Goal: Task Accomplishment & Management: Manage account settings

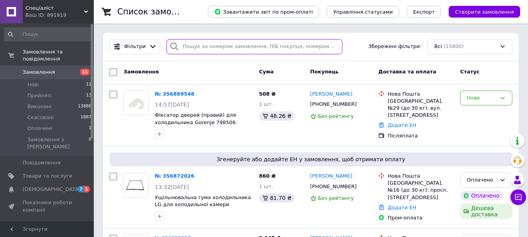
click at [188, 46] on input "search" at bounding box center [255, 46] width 176 height 15
paste input "+380931076420"
type input "+380931076420"
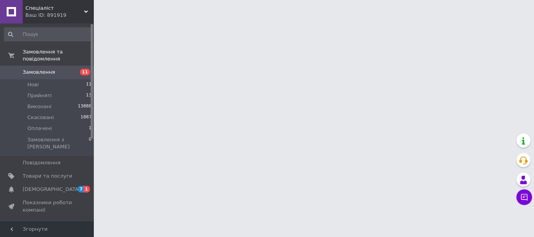
click at [34, 69] on span "Замовлення" at bounding box center [39, 72] width 32 height 7
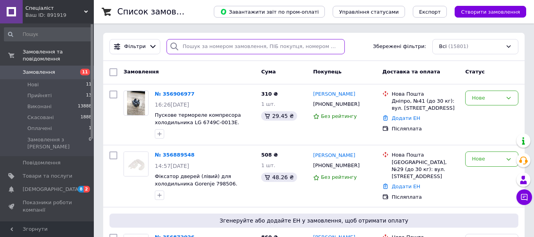
click at [188, 50] on input "search" at bounding box center [256, 46] width 178 height 15
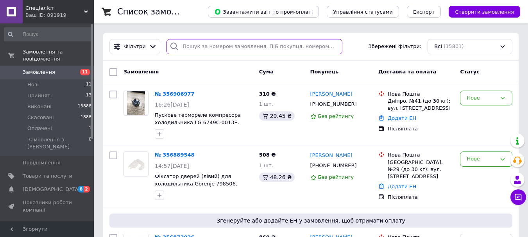
paste input "+380931076420"
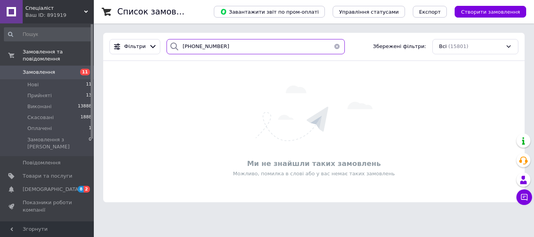
drag, startPoint x: 185, startPoint y: 49, endPoint x: 170, endPoint y: 45, distance: 16.0
click at [172, 46] on div "+380931076420" at bounding box center [256, 46] width 178 height 15
type input "80931076420"
drag, startPoint x: 214, startPoint y: 43, endPoint x: 136, endPoint y: 41, distance: 78.2
click at [136, 41] on div "Фільтри 80931076420 Збережені фільтри: Всі (15801)" at bounding box center [313, 46] width 415 height 15
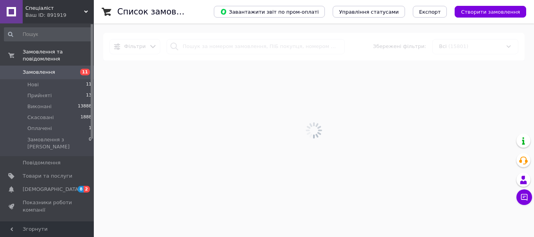
click at [52, 69] on span "Замовлення" at bounding box center [48, 72] width 50 height 7
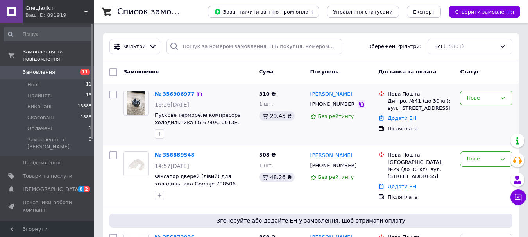
click at [359, 104] on icon at bounding box center [361, 104] width 5 height 5
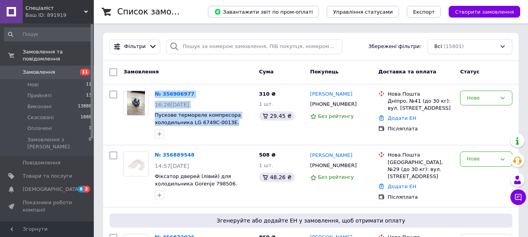
drag, startPoint x: 233, startPoint y: 121, endPoint x: 146, endPoint y: 82, distance: 94.7
click at [148, 84] on div "№ 356906977 16:26, 12.08.2025 Пускове термореле компресора холодильника LG 6749…" at bounding box center [311, 114] width 416 height 61
copy div "№ 356906977 16:26, 12.08.2025 Пускове термореле компресора холодильника LG 6749…"
click at [235, 123] on span "Пускове термореле компресора холодильника LG 6749C-0013E. Оригінальна запчастина" at bounding box center [204, 119] width 98 height 14
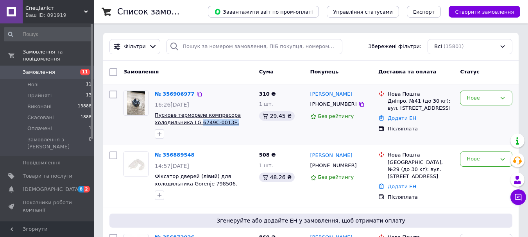
drag, startPoint x: 233, startPoint y: 124, endPoint x: 197, endPoint y: 123, distance: 36.0
click at [197, 123] on span "Пускове термореле компресора холодильника LG 6749C-0013E. Оригінальна запчастина" at bounding box center [204, 119] width 98 height 14
copy span "6749C-0013E."
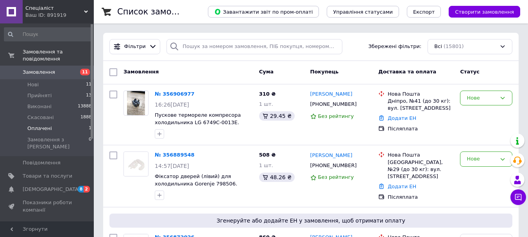
click at [43, 125] on span "Оплачені" at bounding box center [39, 128] width 25 height 7
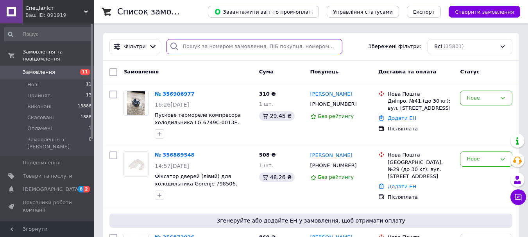
click at [200, 46] on input "search" at bounding box center [255, 46] width 176 height 15
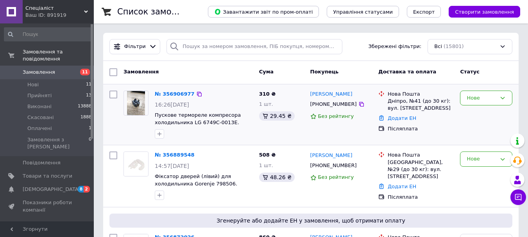
drag, startPoint x: 426, startPoint y: 105, endPoint x: 386, endPoint y: 90, distance: 42.2
click at [386, 91] on div "Нова Пошта Дніпро, №41 (до 30 кг): вул. Північнодонецька, 2" at bounding box center [420, 102] width 69 height 22
copy div "Нова Пошта Дніпро, №41 (до 30 кг): вул. Північнодонецька, 2"
click at [358, 105] on icon at bounding box center [361, 104] width 6 height 6
drag, startPoint x: 209, startPoint y: 122, endPoint x: 197, endPoint y: 125, distance: 12.1
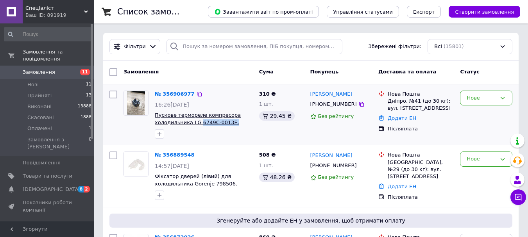
click at [197, 124] on span "Пускове термореле компресора холодильника LG 6749C-0013E. Оригінальна запчастина" at bounding box center [204, 119] width 98 height 14
copy span "6749C-0013E."
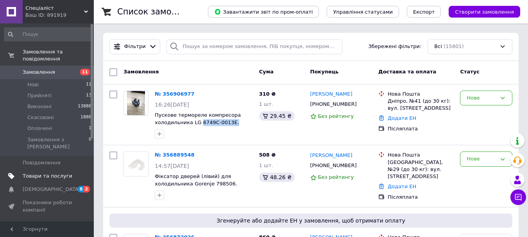
click at [50, 173] on span "Товари та послуги" at bounding box center [48, 176] width 50 height 7
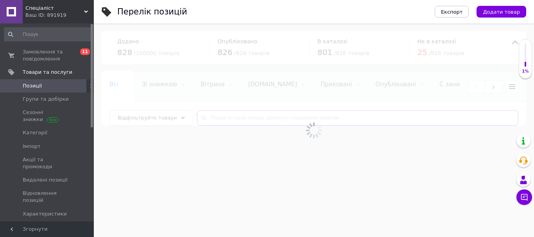
click at [230, 117] on input "text" at bounding box center [357, 118] width 321 height 16
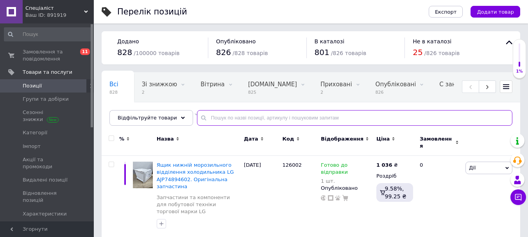
click at [234, 118] on input "text" at bounding box center [354, 118] width 315 height 16
paste input "6749C-0013E."
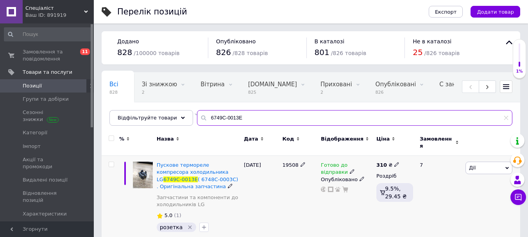
type input "6749C-0013E"
click at [228, 184] on icon at bounding box center [230, 186] width 5 height 5
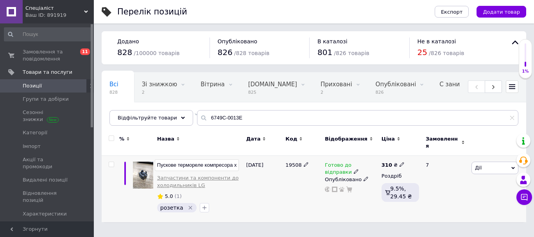
scroll to position [0, 172]
click at [176, 160] on input "Пускове термореле компресора холодильника LG 6749C-0013E ( 6748C-0003C) . Оригі…" at bounding box center [197, 166] width 84 height 12
click at [163, 164] on input "Пускове термореле компресора холодильника LG 6749C-0013E ( 6748C-0003C. Оригіна…" at bounding box center [197, 166] width 84 height 12
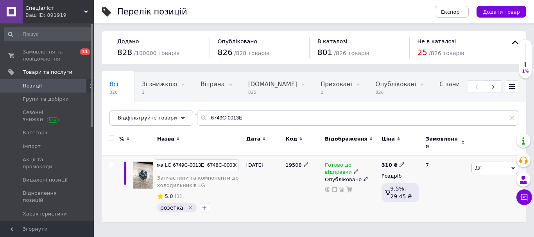
drag, startPoint x: 199, startPoint y: 161, endPoint x: 174, endPoint y: 159, distance: 25.2
click at [174, 160] on input "Пускове термореле компресора холодильника LG 6749C-0013E 6748C-0003C. Оригіналь…" at bounding box center [197, 166] width 84 height 12
click at [205, 161] on input "Пускове термореле компресора холодильника LG 6748C-0003C. Оригінальна запчастина" at bounding box center [197, 166] width 84 height 12
type input "Пускове термореле компресора холодильника LG 6748C-0003C (6749C-0013E ). Оригін…"
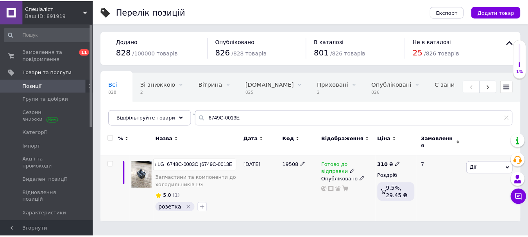
scroll to position [0, 111]
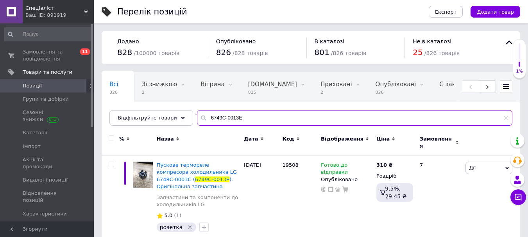
drag, startPoint x: 176, startPoint y: 122, endPoint x: 144, endPoint y: 127, distance: 32.1
click at [143, 126] on div "Всі 828 Зі знижкою 2 Видалити Редагувати Вітрина 0 Видалити Редагувати Bigl.ua …" at bounding box center [311, 99] width 419 height 54
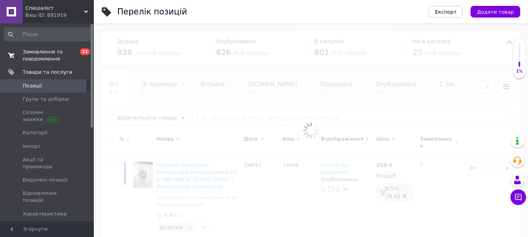
click at [52, 60] on span "Замовлення та повідомлення" at bounding box center [48, 55] width 50 height 14
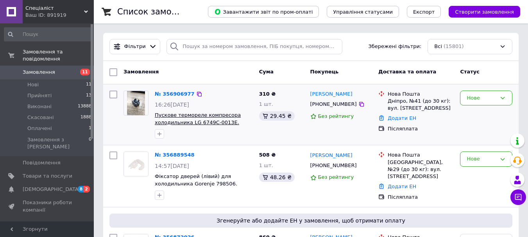
click at [211, 116] on span "Пускове термореле компресора холодильника LG 6749C-0013E. Оригінальна запчастина" at bounding box center [198, 122] width 86 height 20
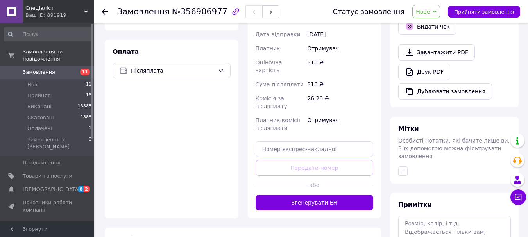
scroll to position [313, 0]
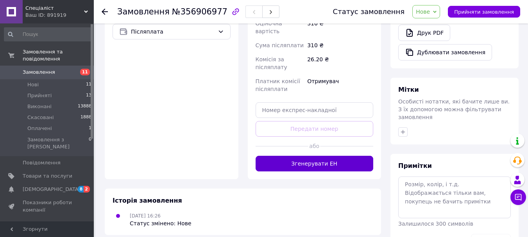
click at [319, 156] on button "Згенерувати ЕН" at bounding box center [315, 164] width 118 height 16
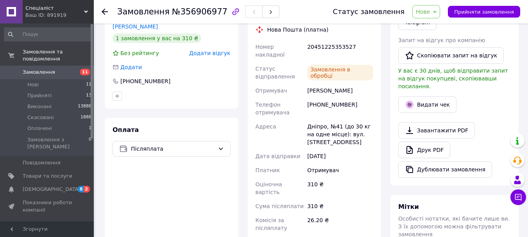
scroll to position [117, 0]
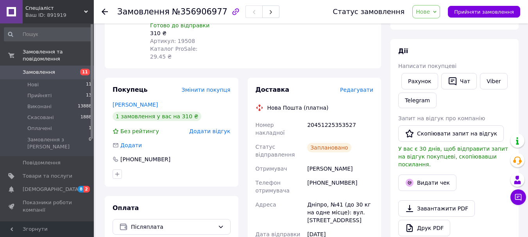
click at [336, 118] on div "20451225353527" at bounding box center [340, 129] width 69 height 22
copy div "20451225353527"
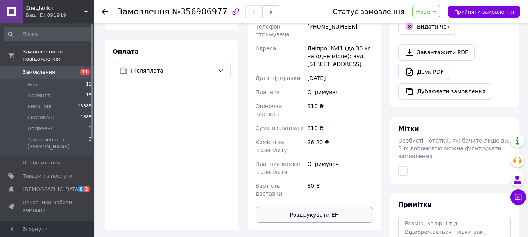
click at [330, 207] on button "Роздрукувати ЕН" at bounding box center [315, 215] width 118 height 16
click at [314, 207] on button "Роздрукувати ЕН" at bounding box center [315, 215] width 118 height 16
click at [503, 49] on div "Завантажити PDF   Друк PDF   Дублювати замовлення" at bounding box center [454, 72] width 113 height 56
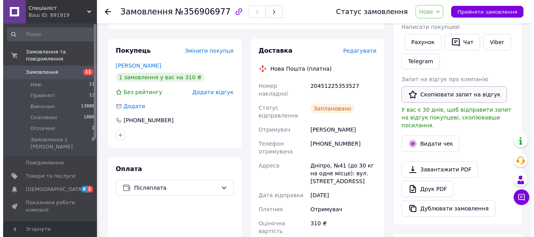
scroll to position [117, 0]
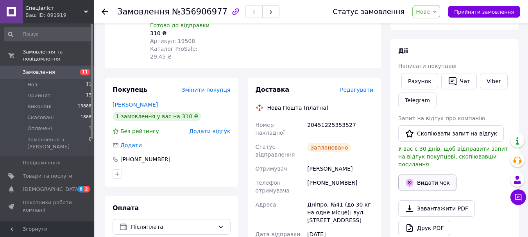
click at [431, 180] on button "Видати чек" at bounding box center [427, 183] width 58 height 16
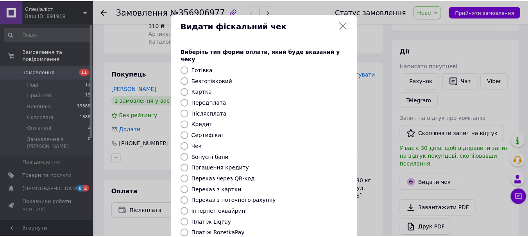
scroll to position [99, 0]
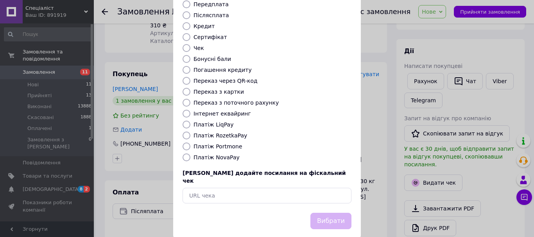
click at [221, 154] on div "Виберіть тип форми оплати, який буде вказаний у чеку Готівка Безготівковий Карт…" at bounding box center [267, 76] width 188 height 274
click at [220, 154] on label "Платіж NovaPay" at bounding box center [217, 157] width 46 height 6
click at [190, 154] on input "Платіж NovaPay" at bounding box center [187, 158] width 8 height 8
radio input "true"
click at [335, 213] on button "Вибрати" at bounding box center [330, 221] width 41 height 17
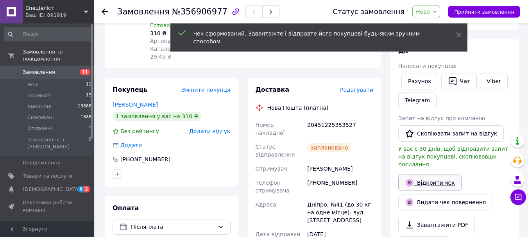
click at [437, 179] on link "Відкрити чек" at bounding box center [429, 183] width 63 height 16
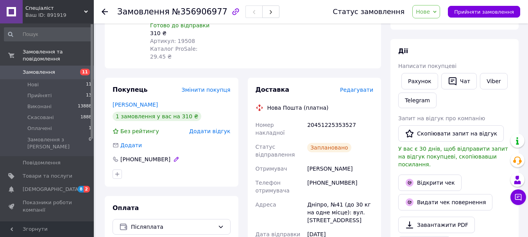
click at [141, 156] on div "[PHONE_NUMBER]" at bounding box center [146, 160] width 52 height 8
copy div "380933194888"
click at [32, 69] on span "Замовлення" at bounding box center [39, 72] width 32 height 7
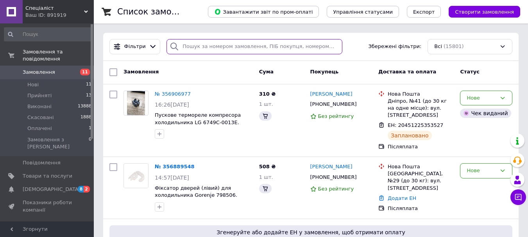
click at [198, 50] on input "search" at bounding box center [255, 46] width 176 height 15
paste input "380933194888"
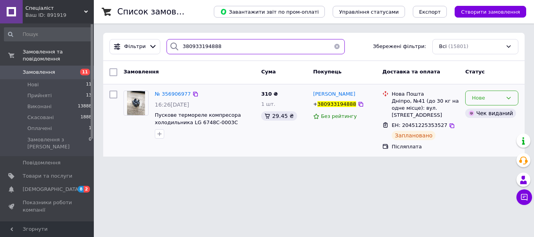
type input "380933194888"
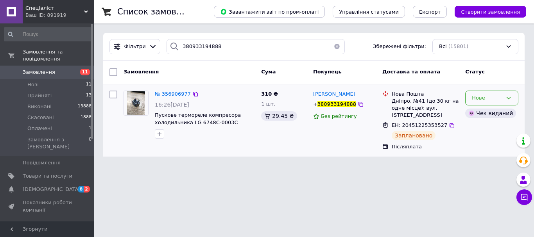
drag, startPoint x: 516, startPoint y: 100, endPoint x: 495, endPoint y: 100, distance: 21.5
click at [516, 100] on div "Нове" at bounding box center [491, 98] width 53 height 15
click at [488, 128] on li "Виконано" at bounding box center [492, 129] width 52 height 14
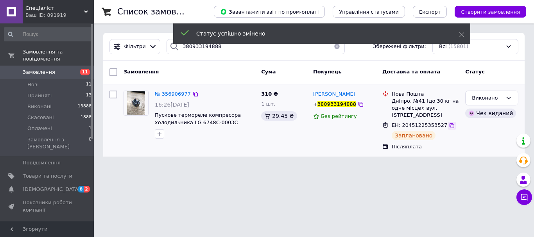
click at [449, 126] on icon at bounding box center [452, 126] width 6 height 6
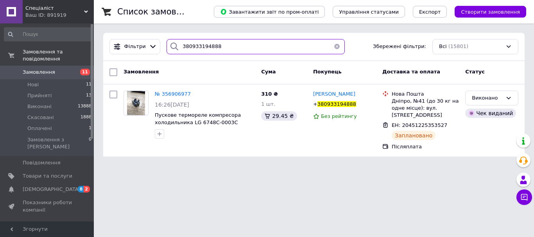
drag, startPoint x: 235, startPoint y: 50, endPoint x: 109, endPoint y: 41, distance: 126.6
click at [109, 41] on div "Фільтри 380933194888 Збережені фільтри: Всі (15801)" at bounding box center [313, 46] width 415 height 15
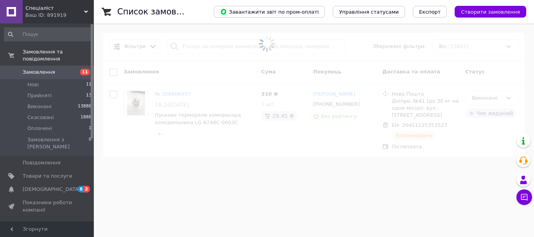
click at [40, 69] on span "Замовлення" at bounding box center [39, 72] width 32 height 7
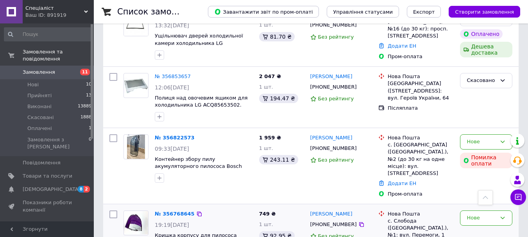
scroll to position [274, 0]
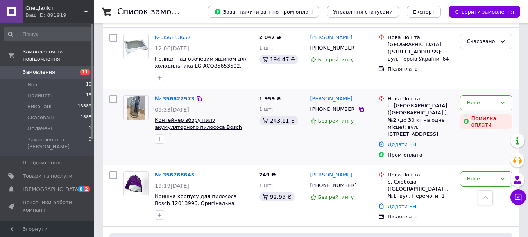
click at [229, 124] on span "Контейнер збору пилу акумуляторного пилососа Bosch 12026534. Оригінальна запчас…" at bounding box center [202, 127] width 95 height 20
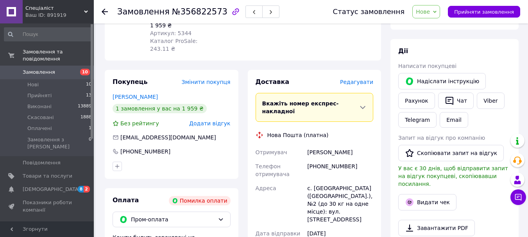
scroll to position [195, 0]
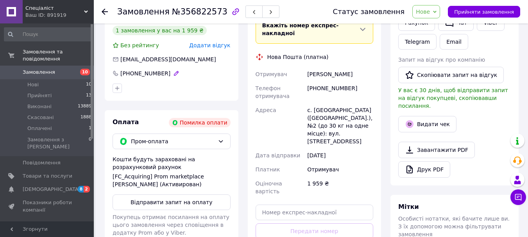
click at [145, 70] on div "[PHONE_NUMBER]" at bounding box center [146, 74] width 52 height 8
copy div "380504017854"
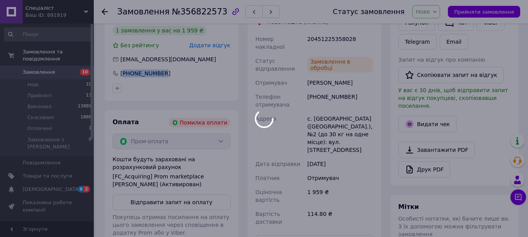
scroll to position [156, 0]
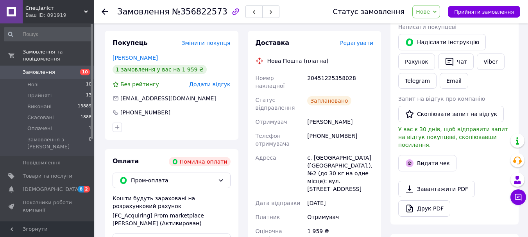
click at [337, 71] on div "20451225358028" at bounding box center [340, 82] width 69 height 22
copy div "20451225358028"
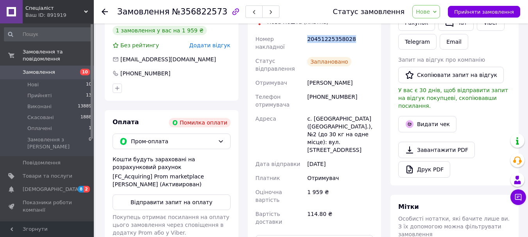
scroll to position [235, 0]
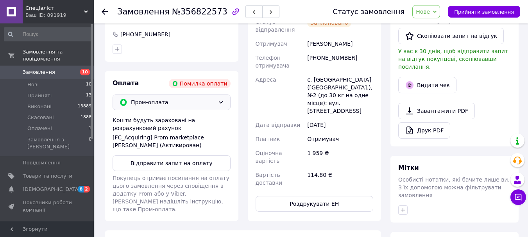
click at [212, 98] on span "Пром-оплата" at bounding box center [173, 102] width 84 height 9
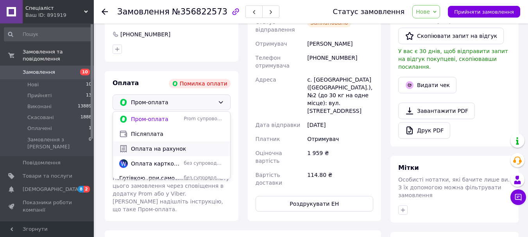
click at [161, 145] on span "Оплата на рахунок" at bounding box center [177, 149] width 93 height 8
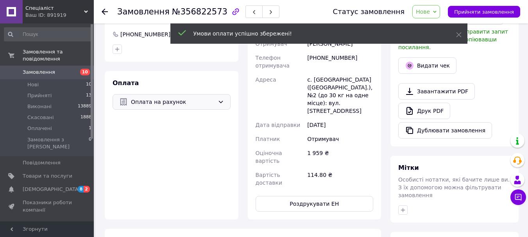
click at [219, 99] on icon at bounding box center [221, 102] width 6 height 6
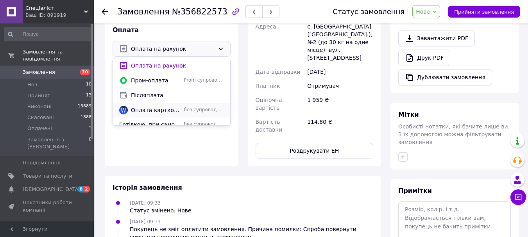
scroll to position [20, 0]
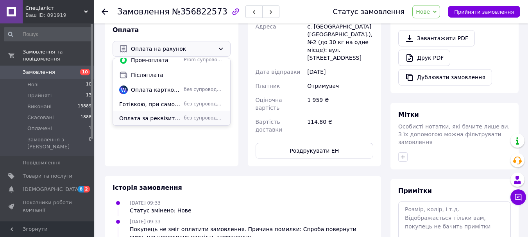
click at [172, 115] on span "Оплата за реквізитами" at bounding box center [149, 119] width 61 height 8
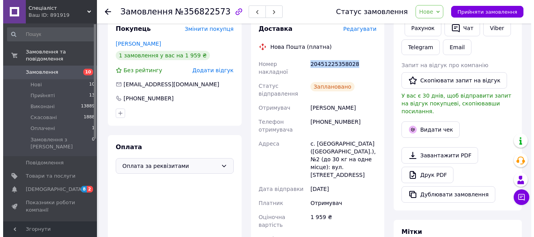
scroll to position [53, 0]
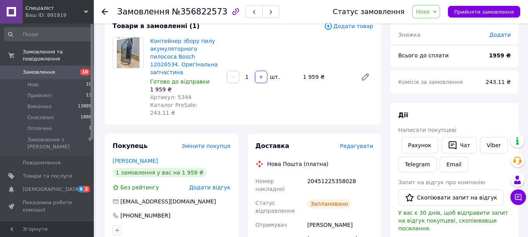
click at [364, 143] on span "Редагувати" at bounding box center [356, 146] width 33 height 6
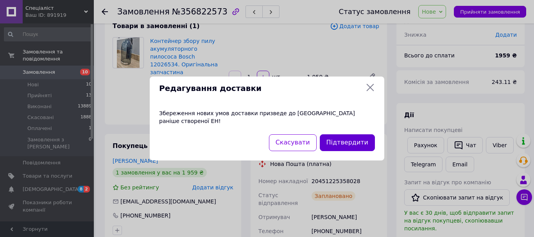
click at [364, 138] on button "Підтвердити" at bounding box center [347, 142] width 55 height 17
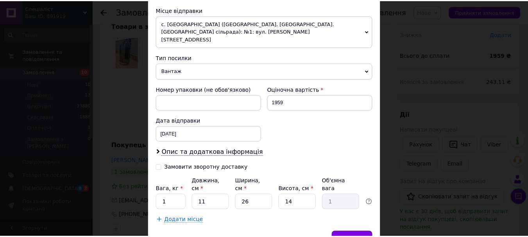
scroll to position [304, 0]
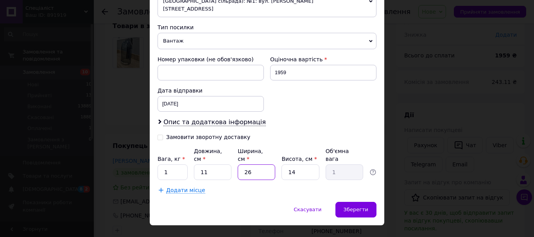
drag, startPoint x: 263, startPoint y: 157, endPoint x: 228, endPoint y: 152, distance: 35.5
click at [228, 152] on div "Вага, кг * 1 Довжина, см * 11 Ширина, см * 26 Висота, см * 14 Об'ємна вага 1" at bounding box center [267, 163] width 219 height 33
type input "3"
type input "0.12"
type input "30"
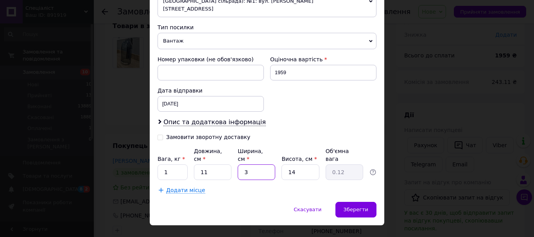
type input "1.16"
type input "30"
drag, startPoint x: 259, startPoint y: 147, endPoint x: 253, endPoint y: 146, distance: 6.1
click at [253, 147] on div "Вага, кг * 1 Довжина, см * 11 Ширина, см * 30 Висота, см * 14 Об'ємна вага 1.16" at bounding box center [267, 163] width 219 height 33
type input "1"
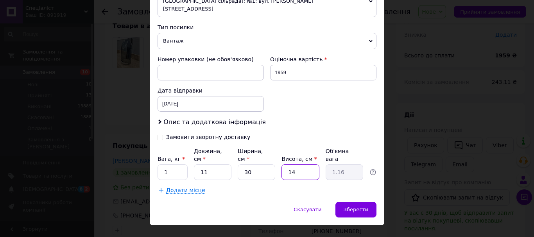
type input "0.1"
type input "10"
type input "0.83"
type input "1"
type input "0.1"
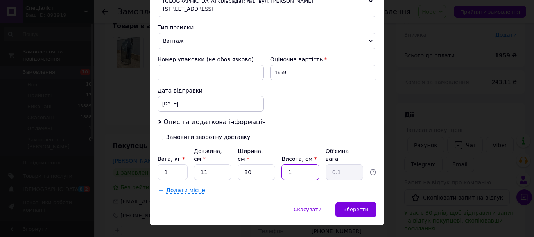
type input "15"
type input "1.24"
type input "15"
click at [360, 207] on span "Зберегти" at bounding box center [356, 210] width 25 height 6
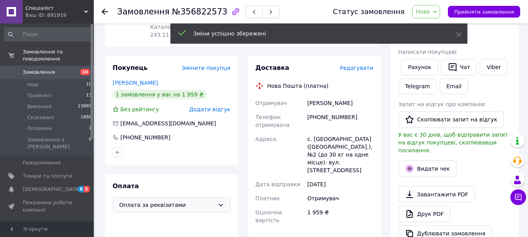
scroll to position [249, 0]
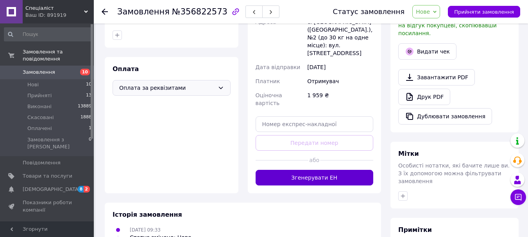
click at [334, 170] on button "Згенерувати ЕН" at bounding box center [315, 178] width 118 height 16
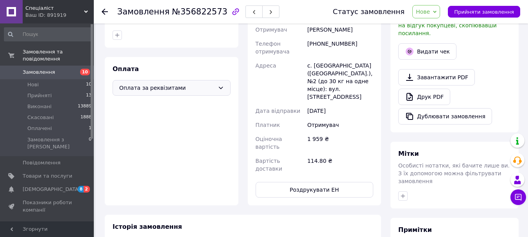
scroll to position [170, 0]
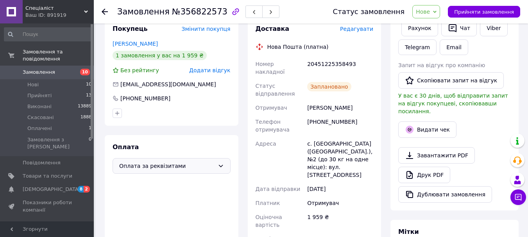
click at [321, 57] on div "20451225358493" at bounding box center [340, 68] width 69 height 22
copy div "20451225358493"
click at [154, 95] on div "[PHONE_NUMBER]" at bounding box center [146, 99] width 52 height 8
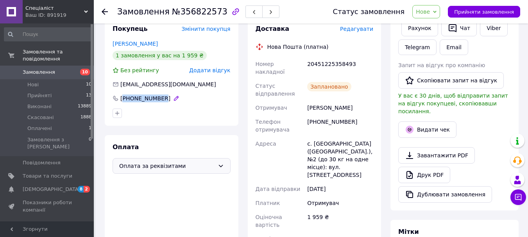
copy div "380504017854"
click at [38, 70] on link "Замовлення 10" at bounding box center [48, 72] width 96 height 13
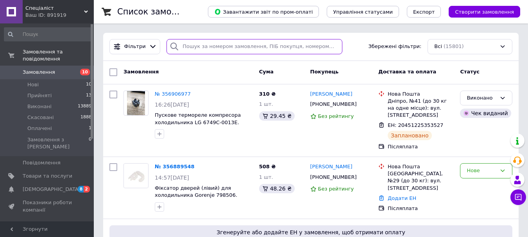
click at [187, 50] on input "search" at bounding box center [255, 46] width 176 height 15
paste input "380504017854"
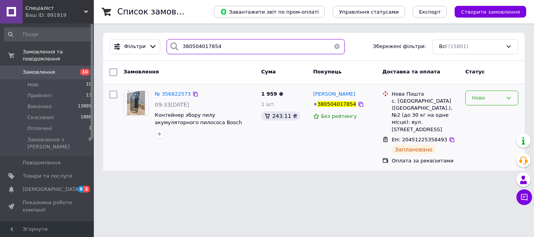
type input "380504017854"
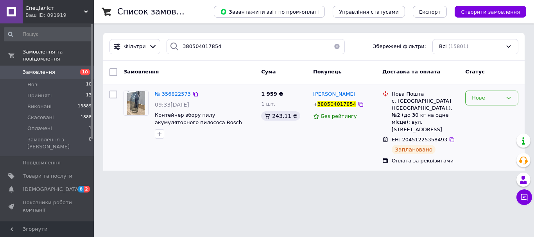
click at [497, 101] on div "Нове" at bounding box center [487, 98] width 30 height 8
click at [490, 126] on li "Виконано" at bounding box center [492, 129] width 52 height 14
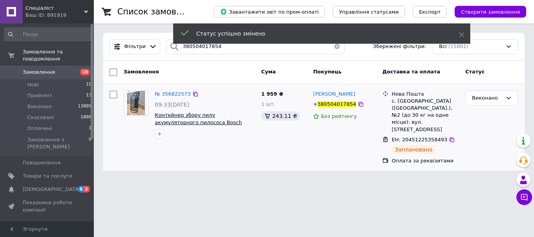
click at [208, 122] on span "Контейнер збору пилу акумуляторного пилососа Bosch 12026534. Оригінальна запчас…" at bounding box center [202, 122] width 95 height 20
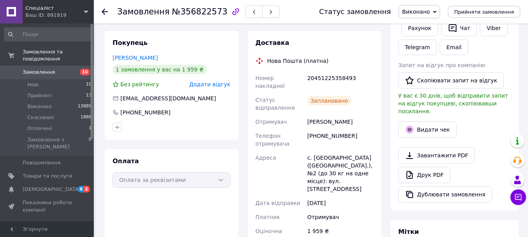
scroll to position [313, 0]
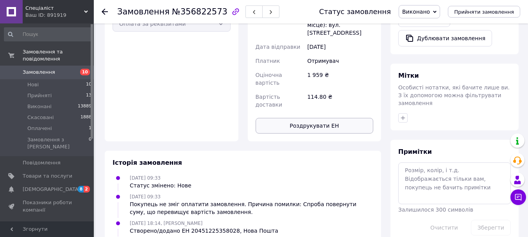
click at [325, 118] on button "Роздрукувати ЕН" at bounding box center [315, 126] width 118 height 16
click at [32, 69] on span "Замовлення" at bounding box center [39, 72] width 32 height 7
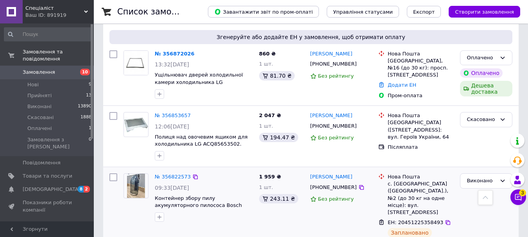
scroll to position [235, 0]
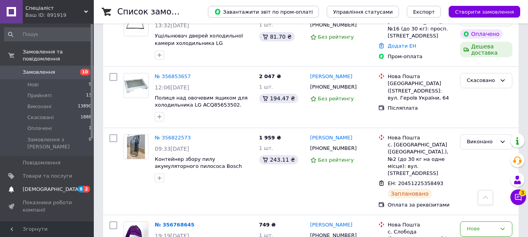
click at [87, 186] on span "2" at bounding box center [87, 189] width 6 height 7
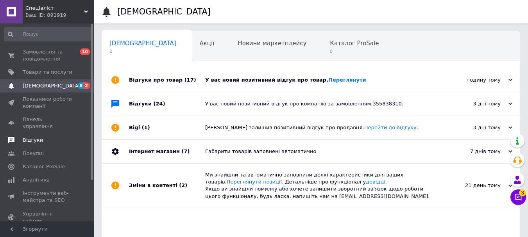
click at [34, 137] on span "Відгуки" at bounding box center [33, 140] width 20 height 7
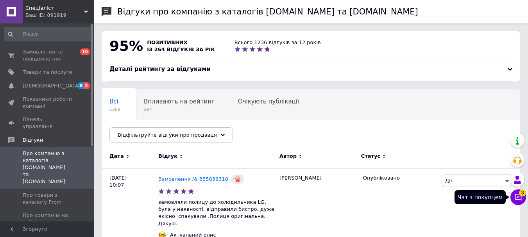
click at [522, 202] on button "Чат з покупцем 3" at bounding box center [519, 198] width 16 height 16
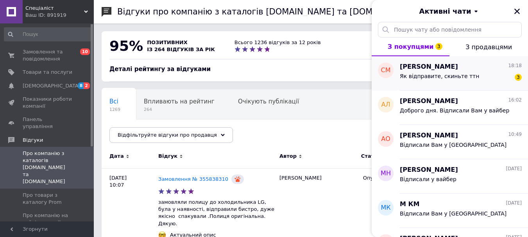
click at [432, 74] on span "Як відправите, скиньте ттн" at bounding box center [439, 76] width 79 height 6
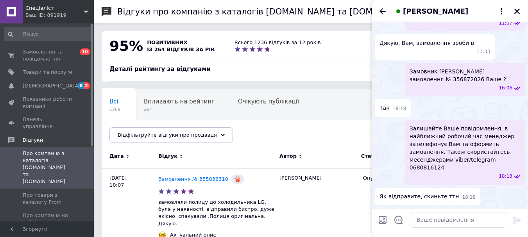
scroll to position [394, 0]
click at [454, 220] on textarea at bounding box center [458, 220] width 96 height 16
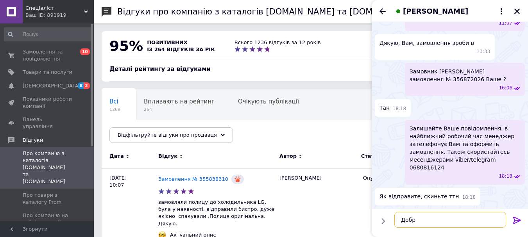
type textarea "Добре"
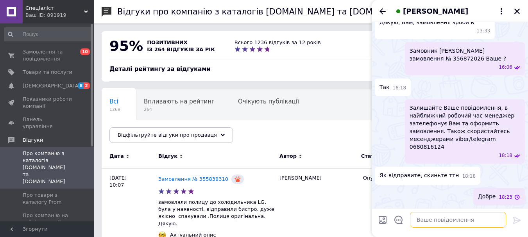
scroll to position [402, 0]
click at [516, 11] on icon "Закрити" at bounding box center [517, 11] width 7 height 7
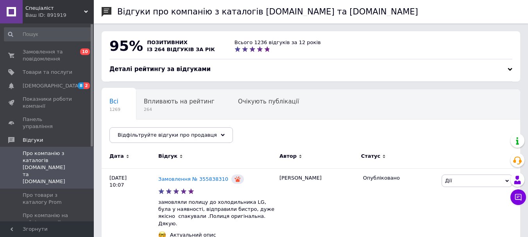
click at [45, 41] on div "Замовлення та повідомлення 0 10 Товари та послуги Сповіщення 8 2 Показники робо…" at bounding box center [48, 123] width 96 height 201
click at [46, 53] on span "Замовлення та повідомлення" at bounding box center [48, 55] width 50 height 14
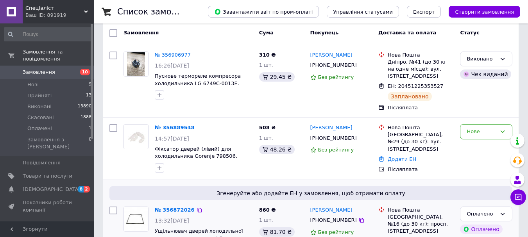
scroll to position [78, 0]
